Goal: Navigation & Orientation: Find specific page/section

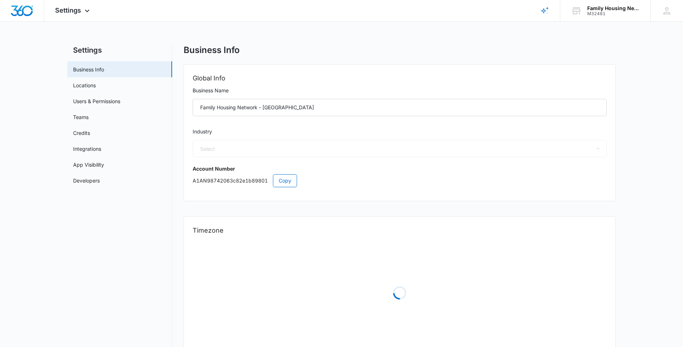
select select "52"
select select "US"
select select "America/[GEOGRAPHIC_DATA]"
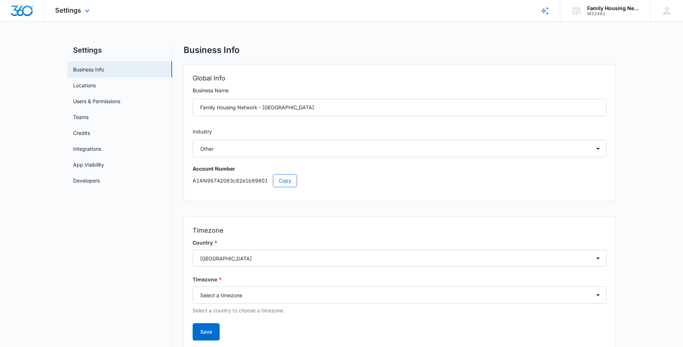
click at [543, 10] on rect "Brand Profile Wizard" at bounding box center [545, 10] width 9 height 9
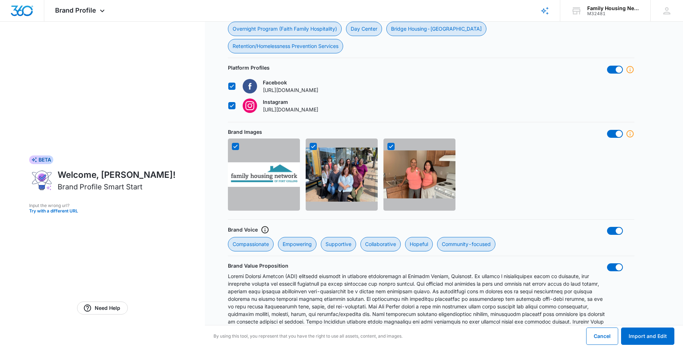
scroll to position [519, 0]
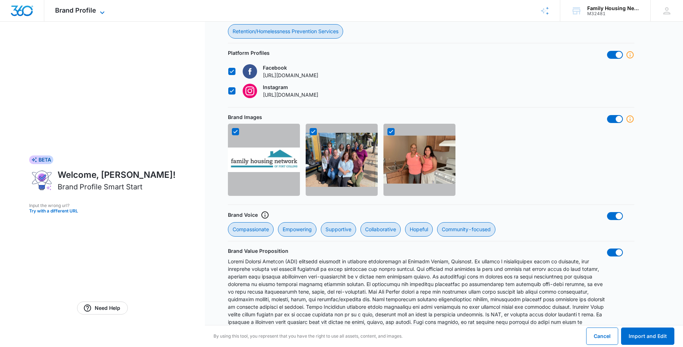
click at [93, 10] on span "Brand Profile" at bounding box center [75, 10] width 41 height 8
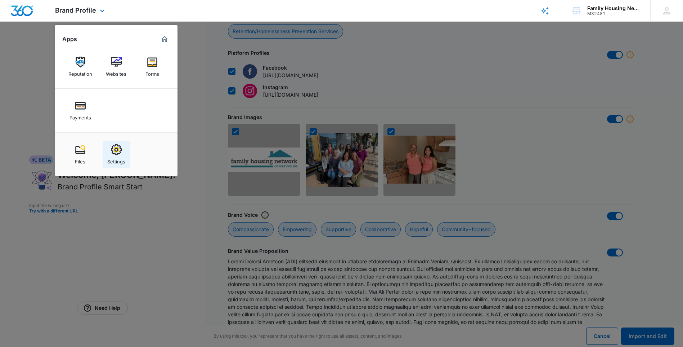
click at [117, 151] on img at bounding box center [116, 149] width 11 height 11
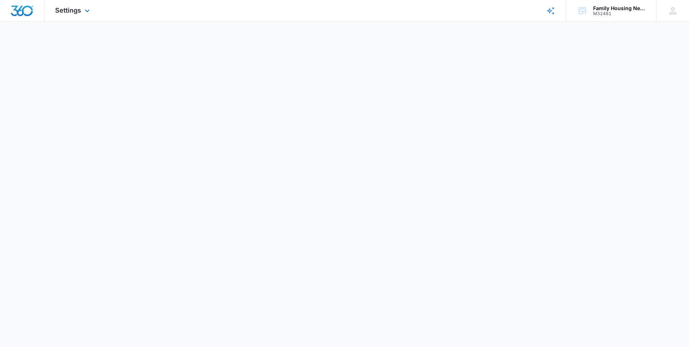
select select "52"
select select "US"
select select "America/[GEOGRAPHIC_DATA]"
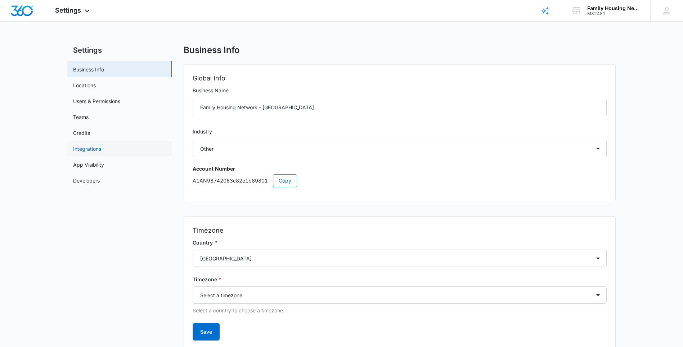
click at [101, 146] on link "Integrations" at bounding box center [87, 149] width 28 height 8
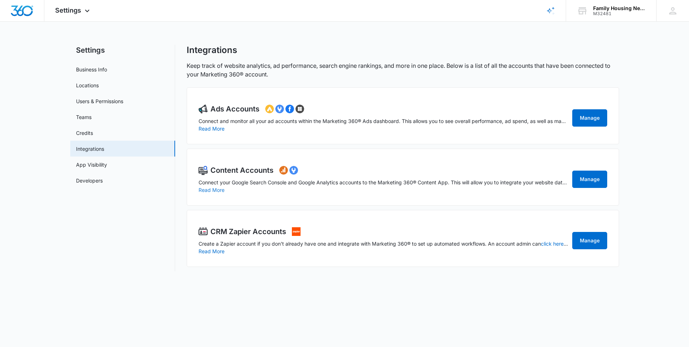
click at [210, 188] on button "Read More" at bounding box center [212, 189] width 26 height 5
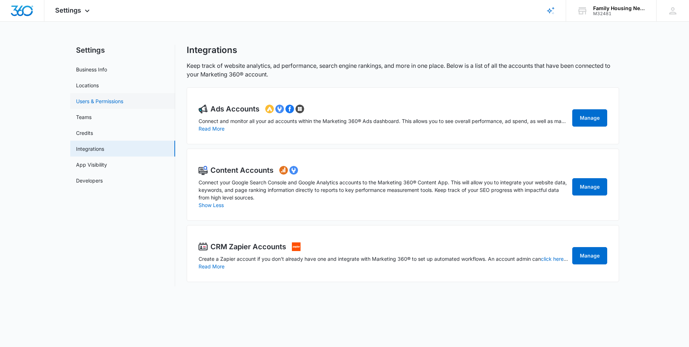
click at [88, 105] on link "Users & Permissions" at bounding box center [99, 101] width 47 height 8
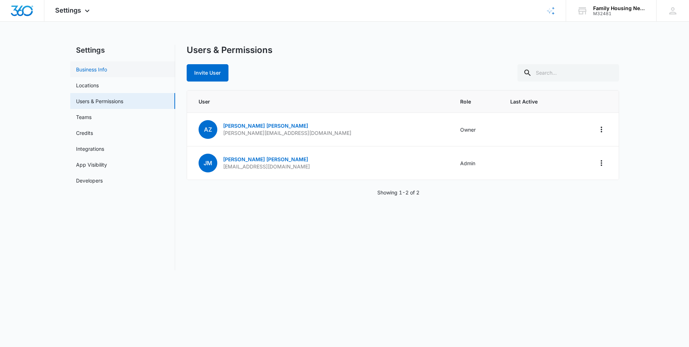
click at [106, 72] on link "Business Info" at bounding box center [91, 70] width 31 height 8
select select "52"
select select "US"
select select "America/[GEOGRAPHIC_DATA]"
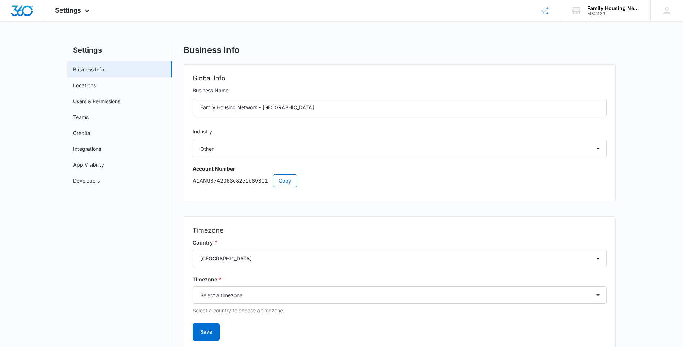
scroll to position [26, 0]
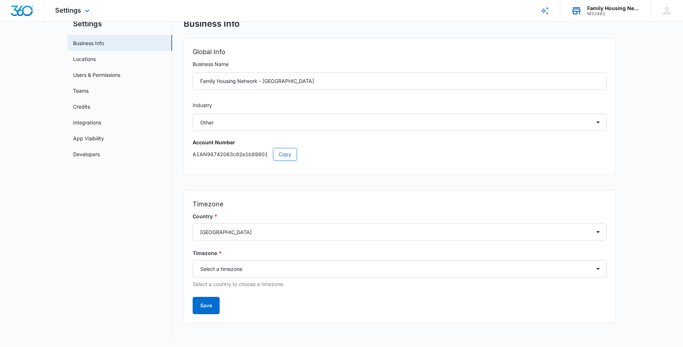
click at [611, 14] on div "M32481" at bounding box center [614, 13] width 53 height 5
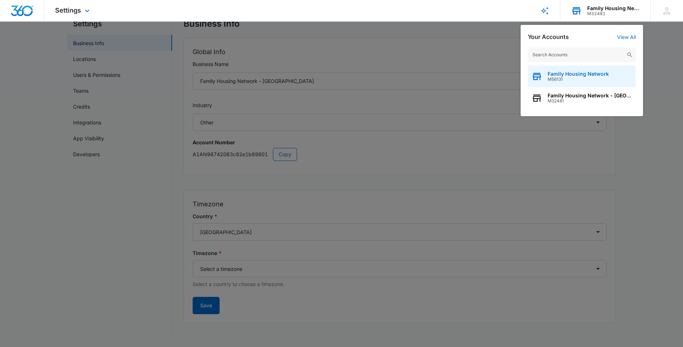
click at [611, 73] on div "Family Housing Network M56131" at bounding box center [582, 77] width 108 height 22
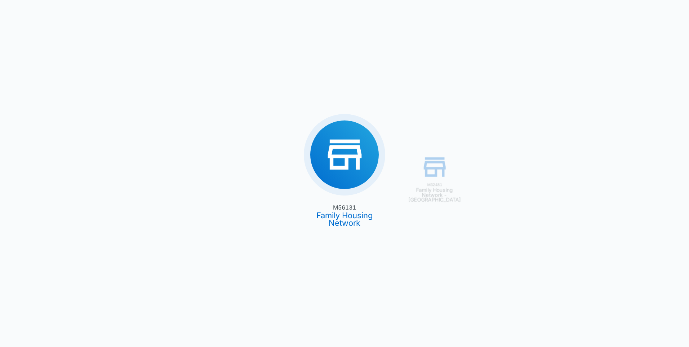
click at [359, 165] on div "M32481 Family Housing Network - EjJO M56131 Family Housing Network" at bounding box center [344, 173] width 689 height 347
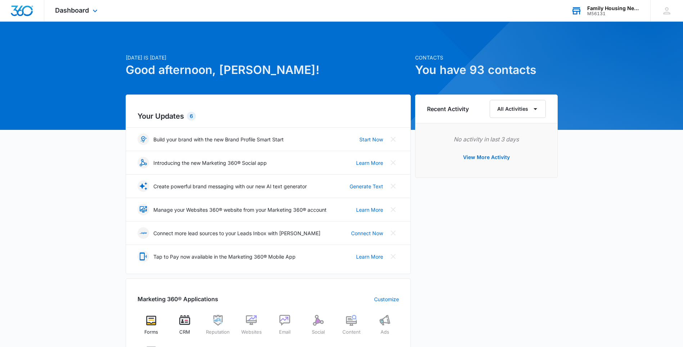
click at [593, 11] on div "M56131" at bounding box center [614, 13] width 53 height 5
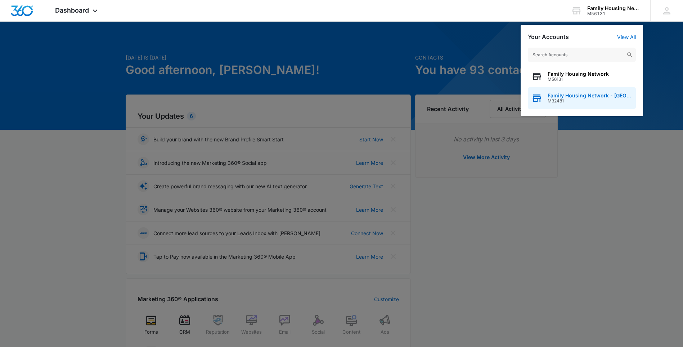
click at [593, 91] on div "Family Housing Network - EjJO M32481" at bounding box center [582, 98] width 108 height 22
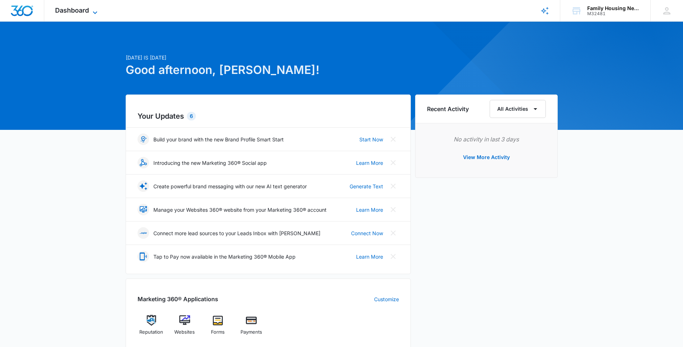
click at [94, 10] on icon at bounding box center [95, 12] width 9 height 9
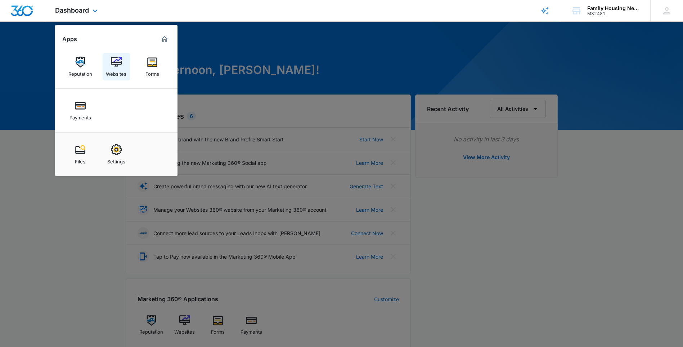
click at [114, 62] on img at bounding box center [116, 62] width 11 height 11
